Goal: Task Accomplishment & Management: Manage account settings

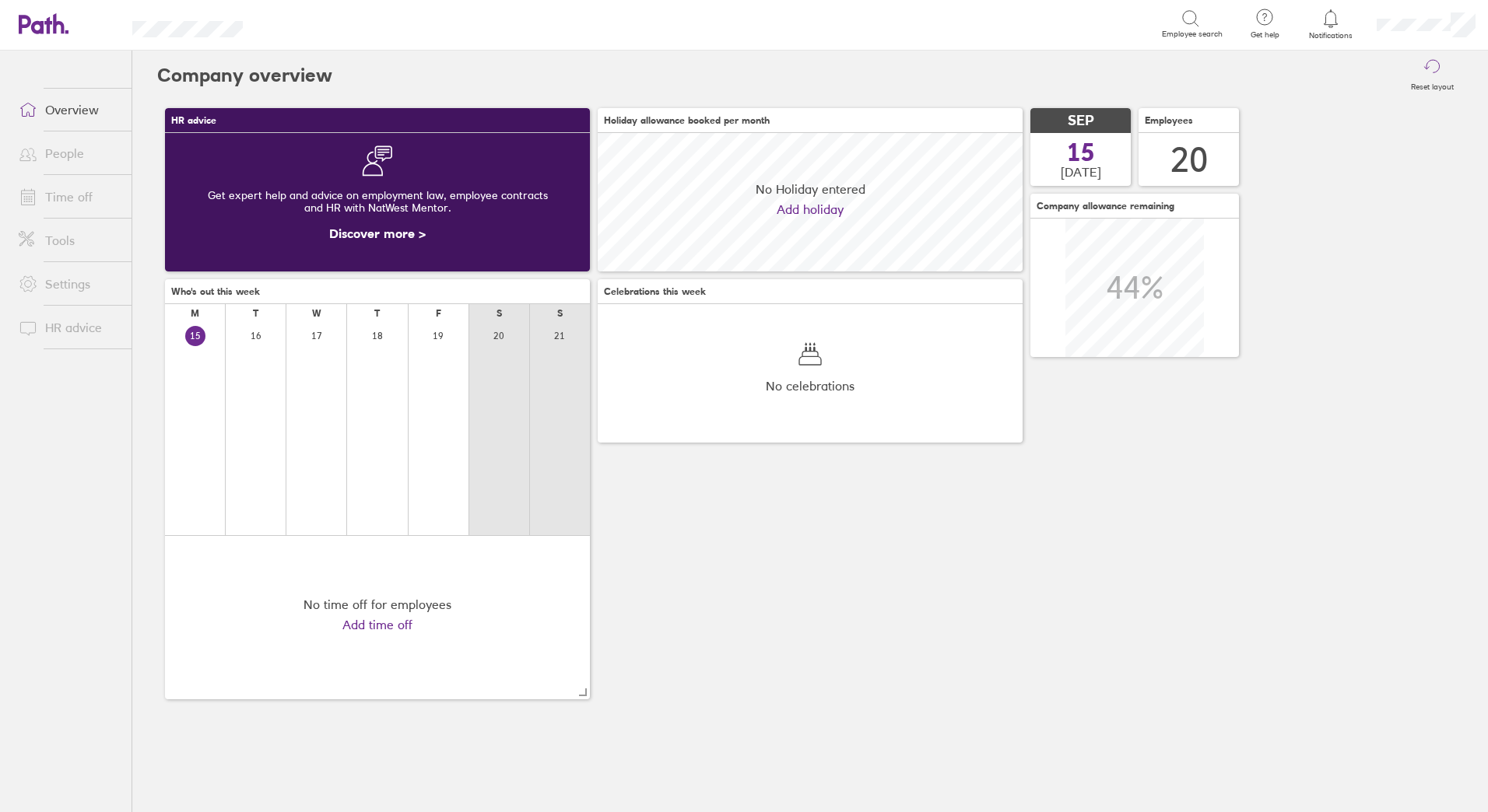
scroll to position [138, 425]
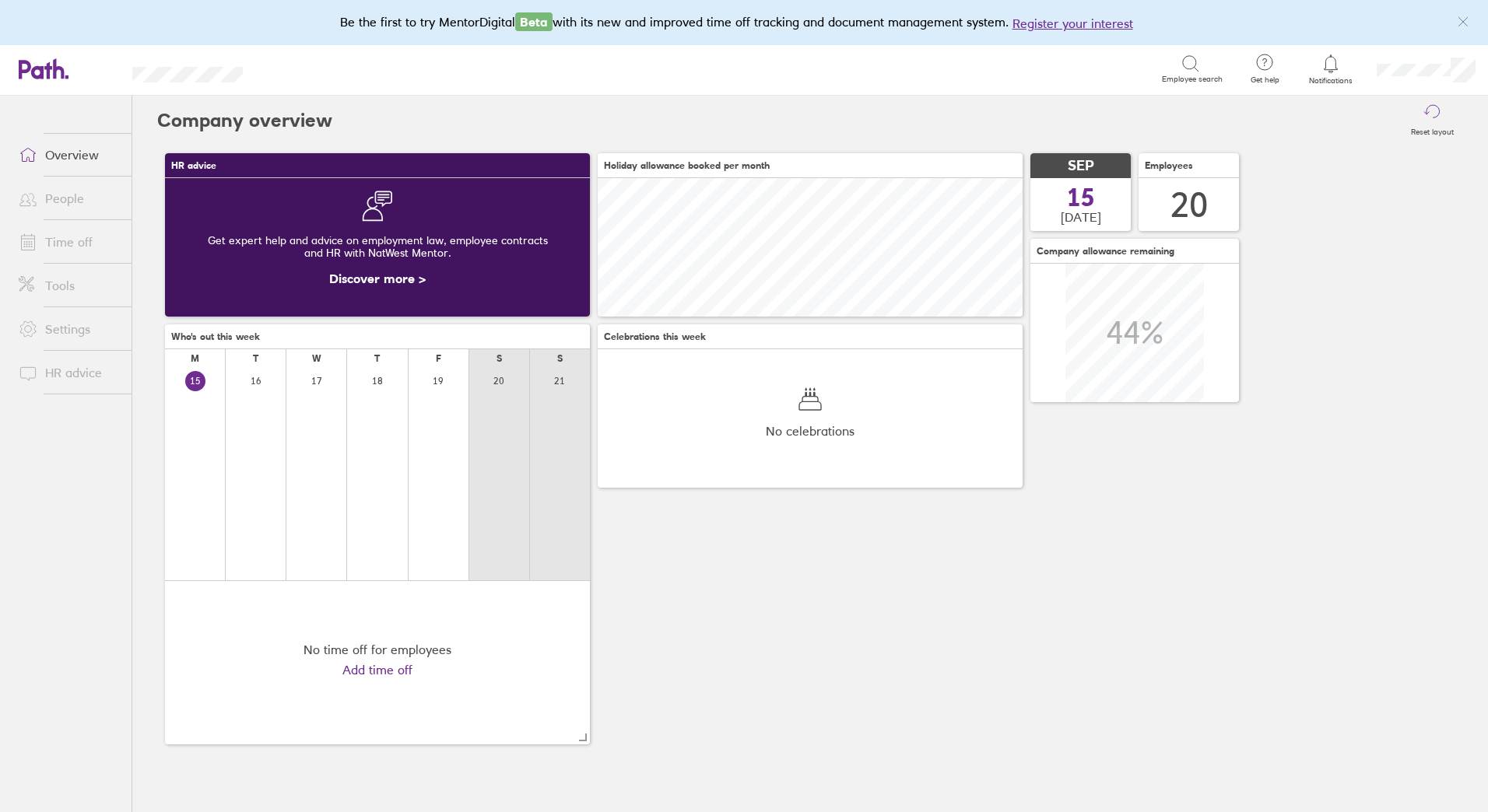
click at [71, 246] on link "Time off" at bounding box center [68, 242] width 125 height 31
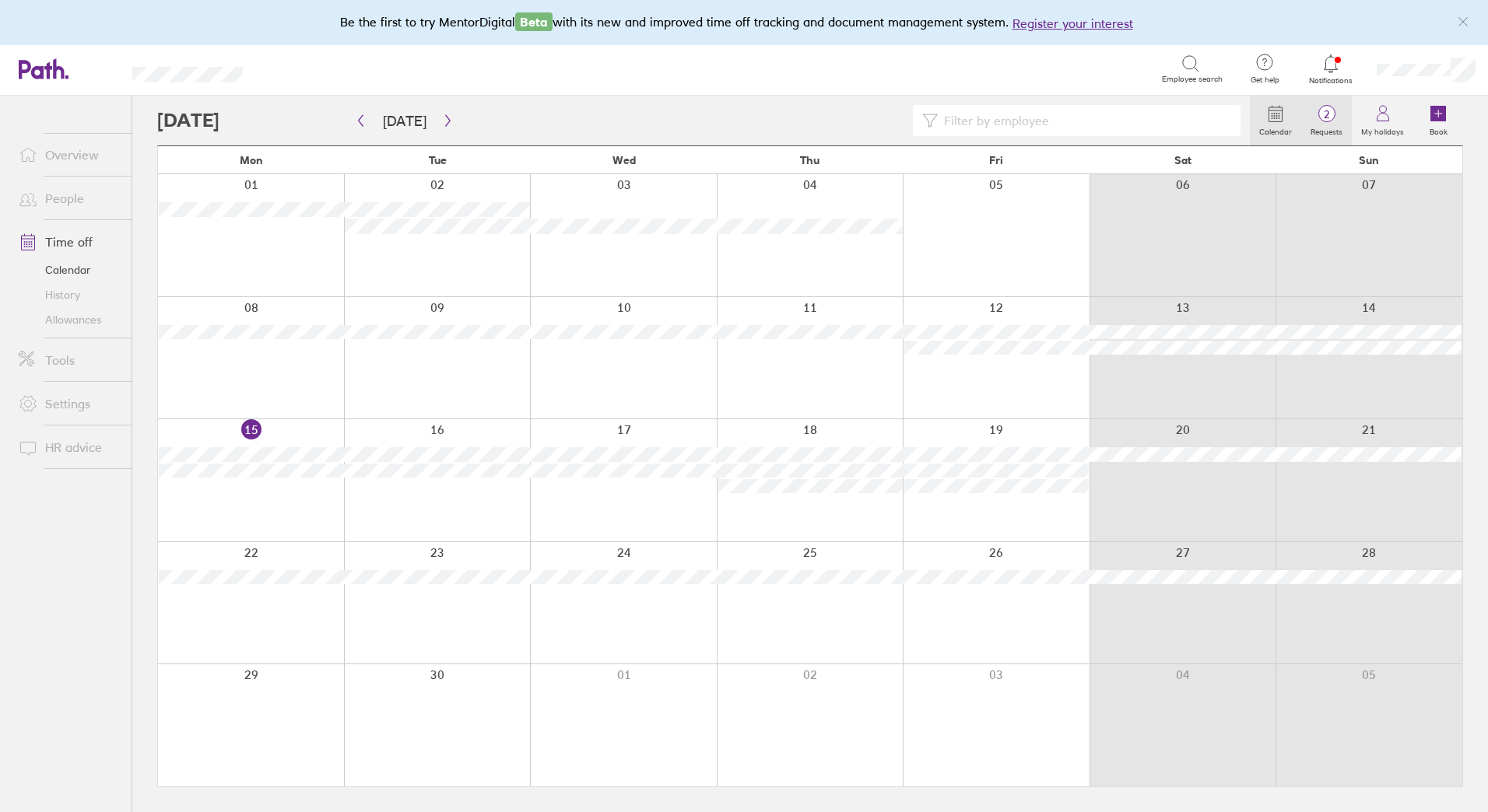
click at [1332, 109] on span "2" at bounding box center [1326, 114] width 50 height 13
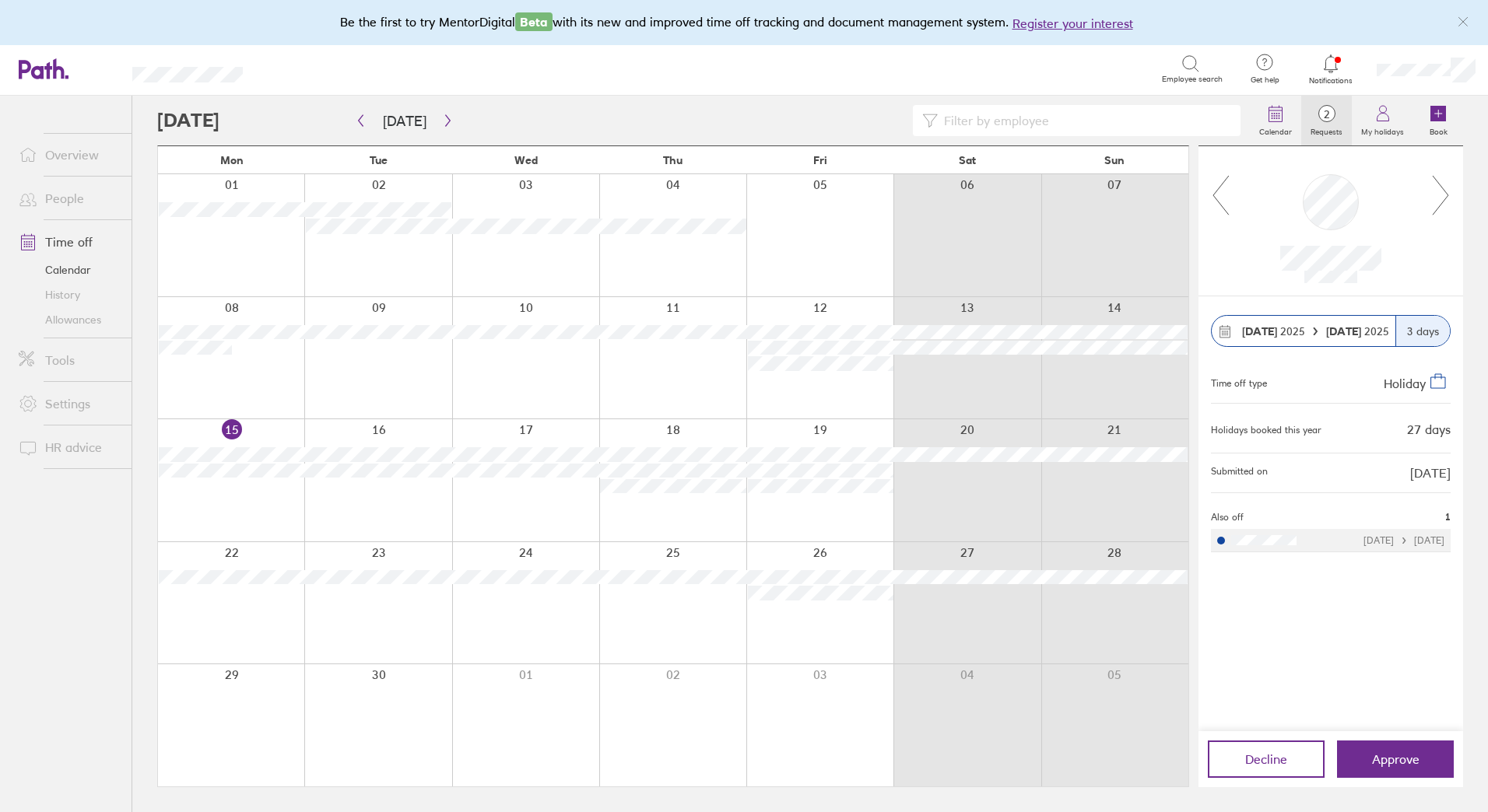
click at [1443, 186] on icon at bounding box center [1442, 195] width 19 height 42
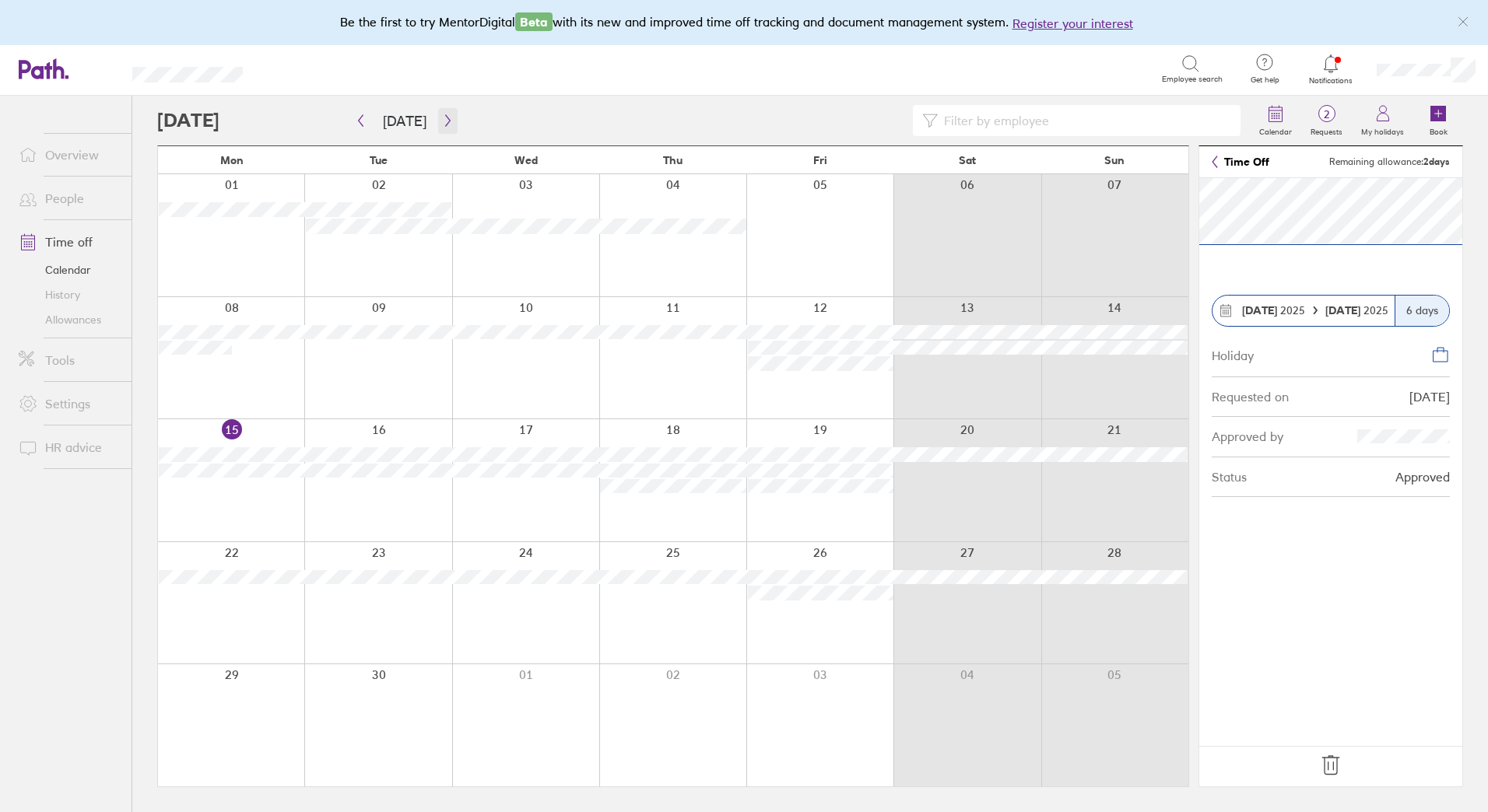
click at [452, 116] on button "button" at bounding box center [448, 121] width 19 height 26
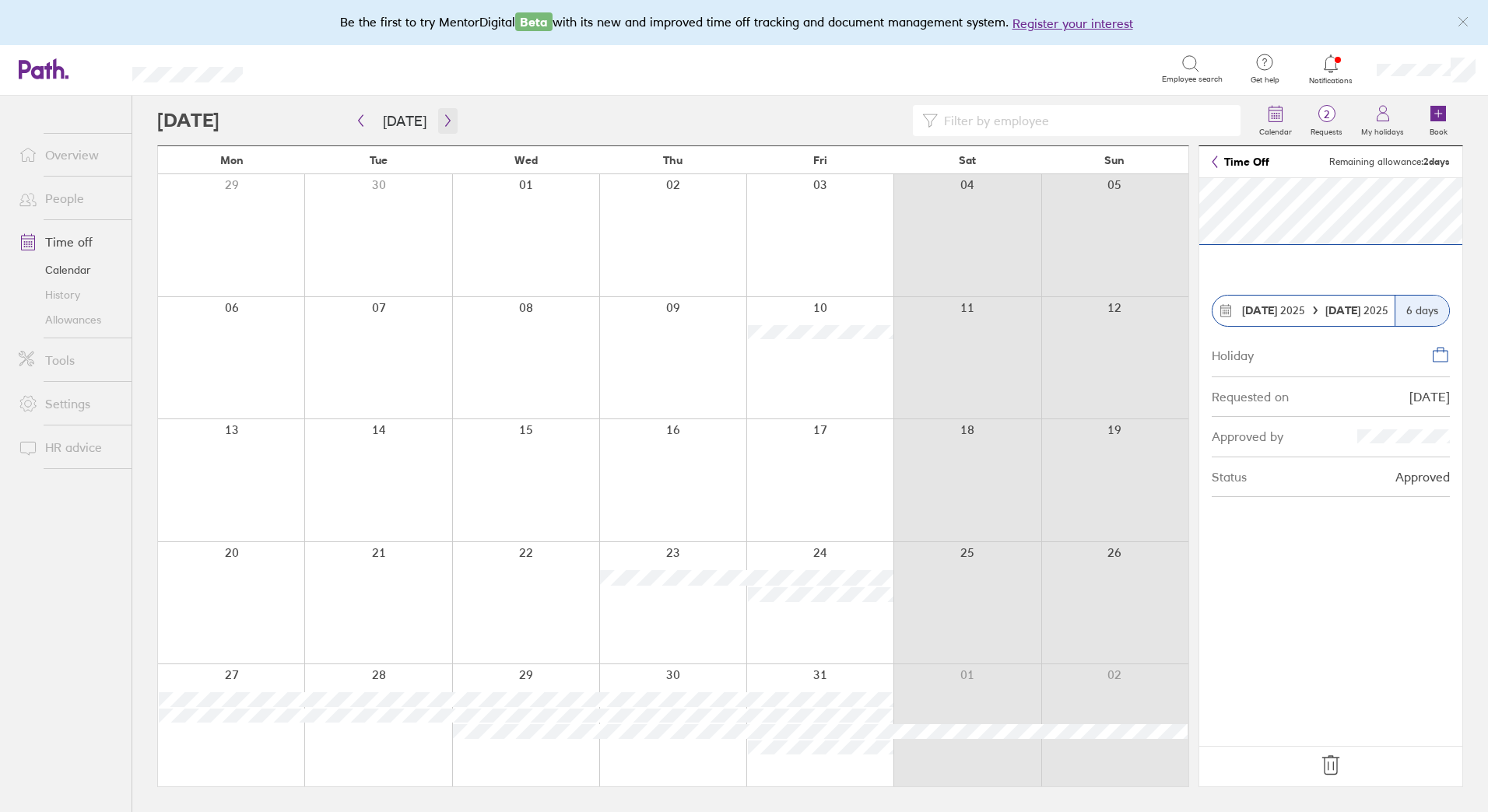
click at [442, 121] on icon "button" at bounding box center [448, 120] width 12 height 13
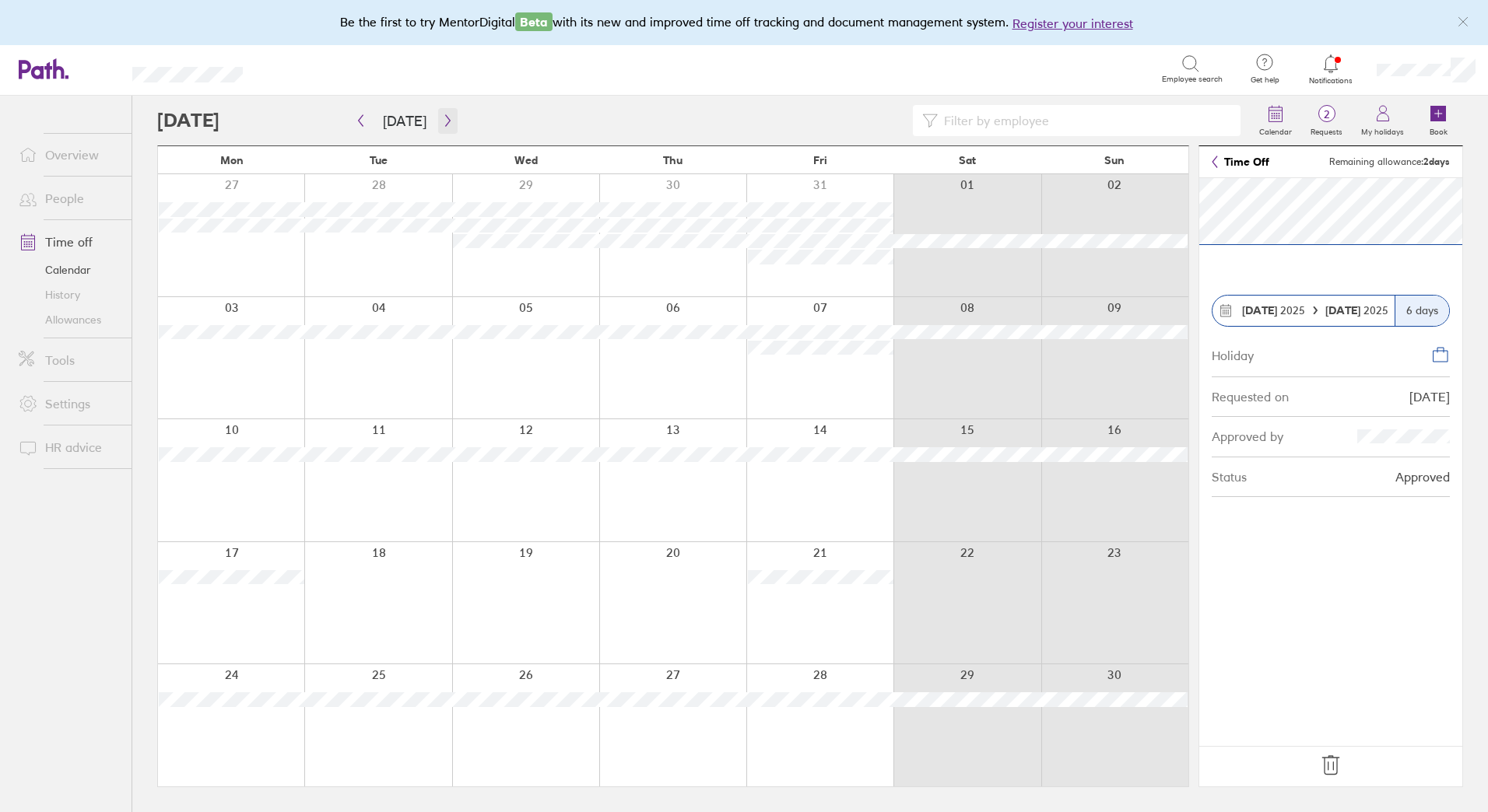
click at [442, 124] on icon "button" at bounding box center [448, 120] width 12 height 13
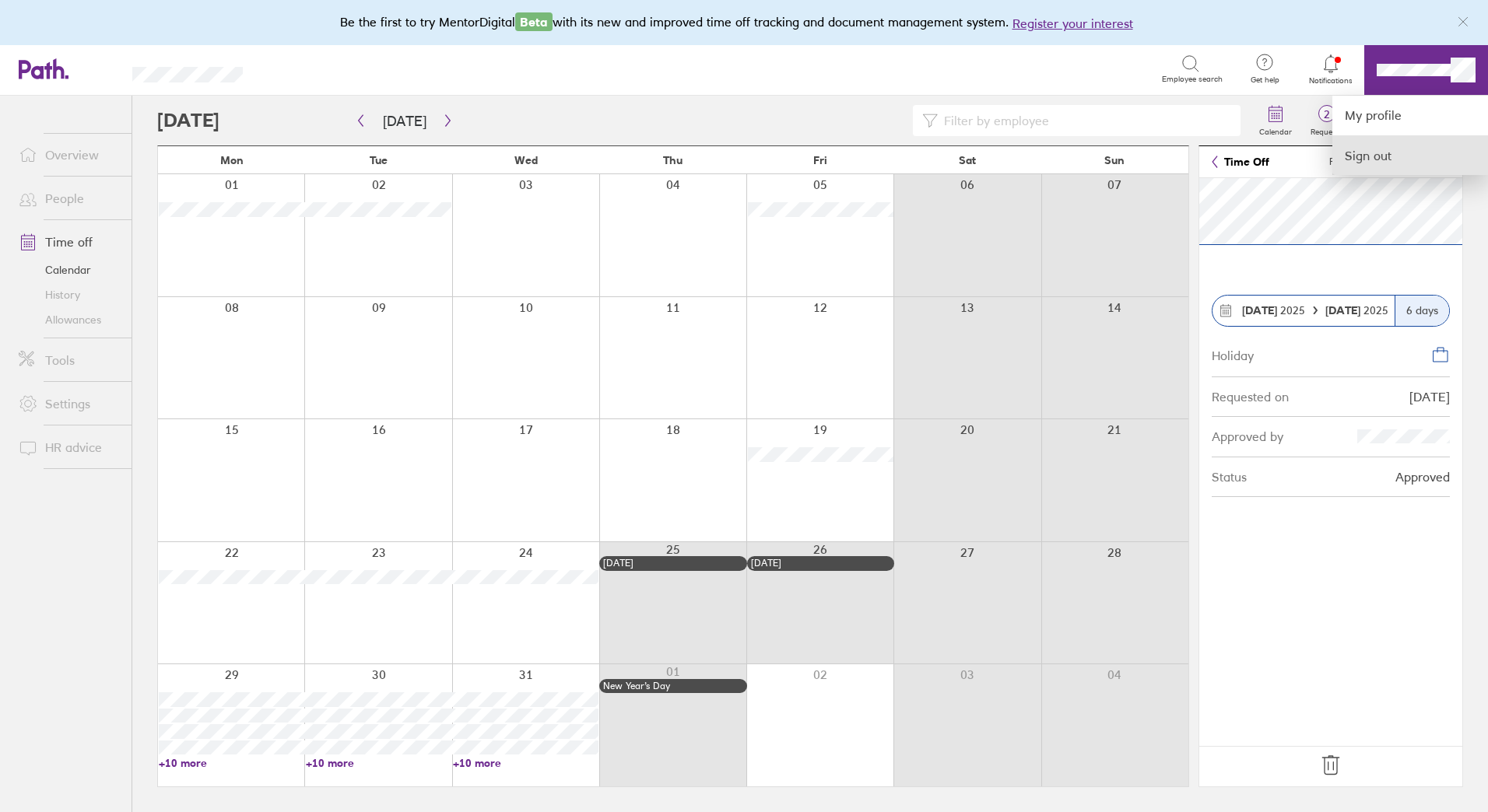
click at [1406, 152] on link "Sign out" at bounding box center [1410, 156] width 156 height 39
